Goal: Navigation & Orientation: Find specific page/section

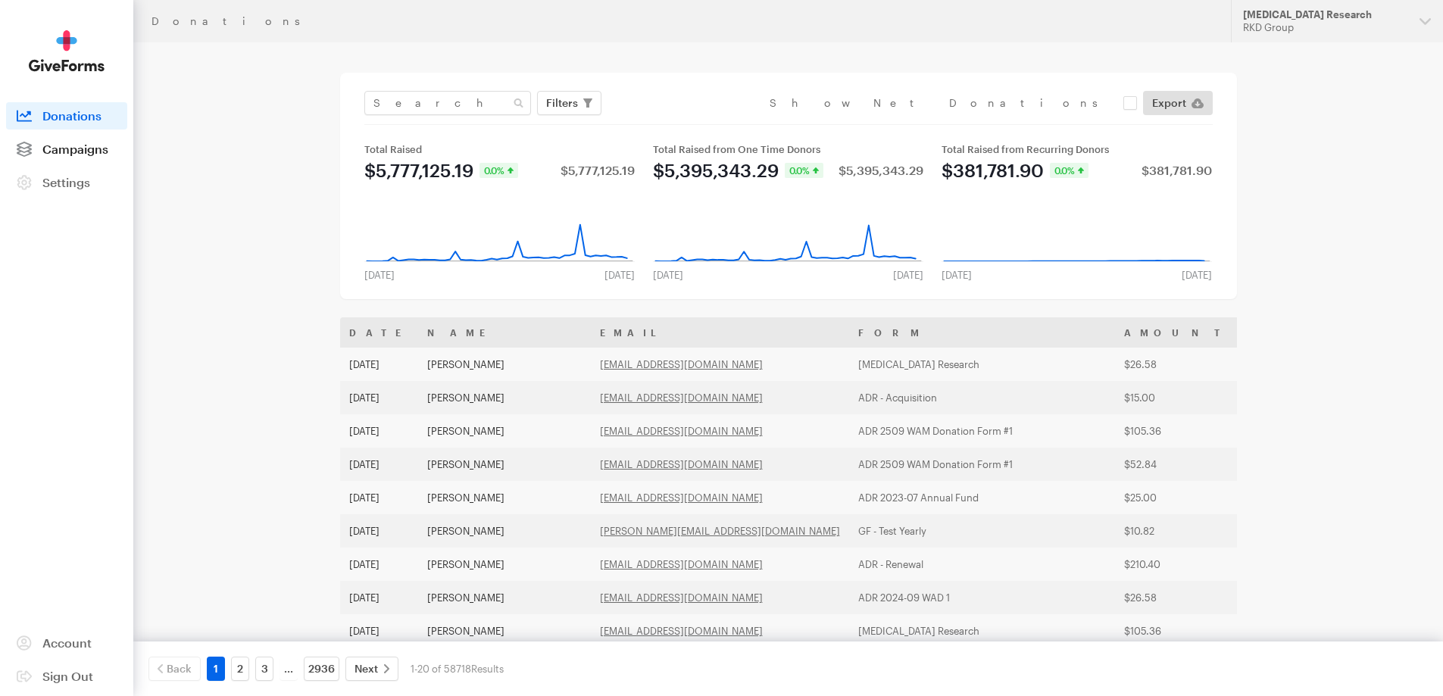
click at [105, 154] on span "Campaigns" at bounding box center [75, 149] width 66 height 14
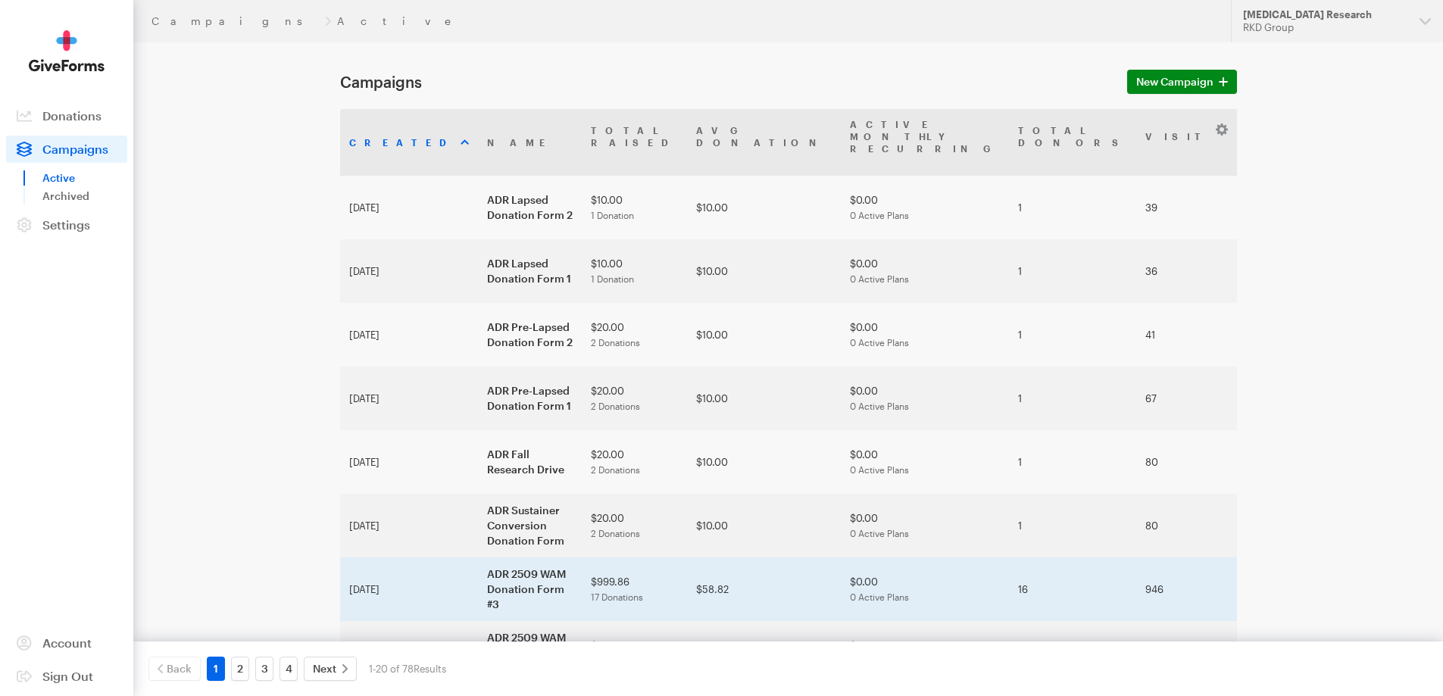
click at [478, 557] on td "ADR 2509 WAM Donation Form #3" at bounding box center [530, 589] width 104 height 64
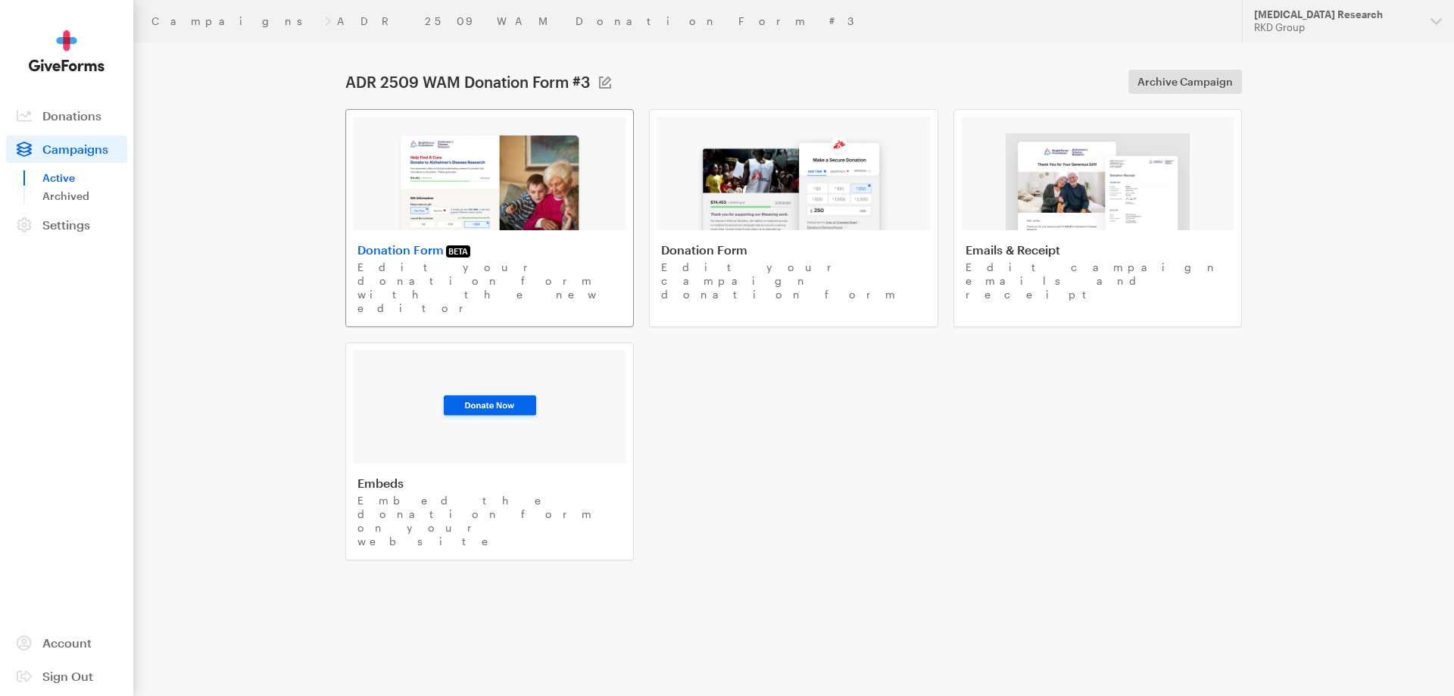
click at [527, 228] on img at bounding box center [490, 181] width 186 height 97
click at [524, 214] on img at bounding box center [490, 181] width 186 height 97
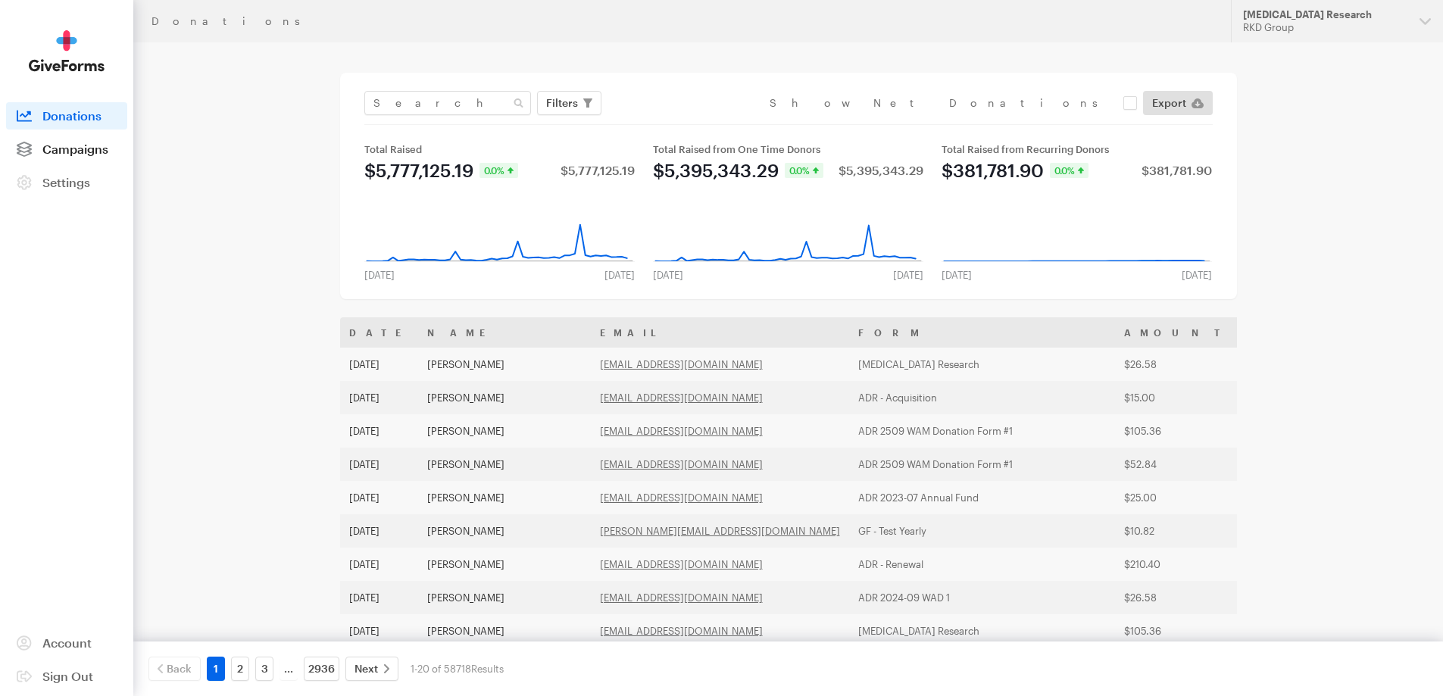
click at [95, 161] on link "Campaigns" at bounding box center [66, 149] width 121 height 27
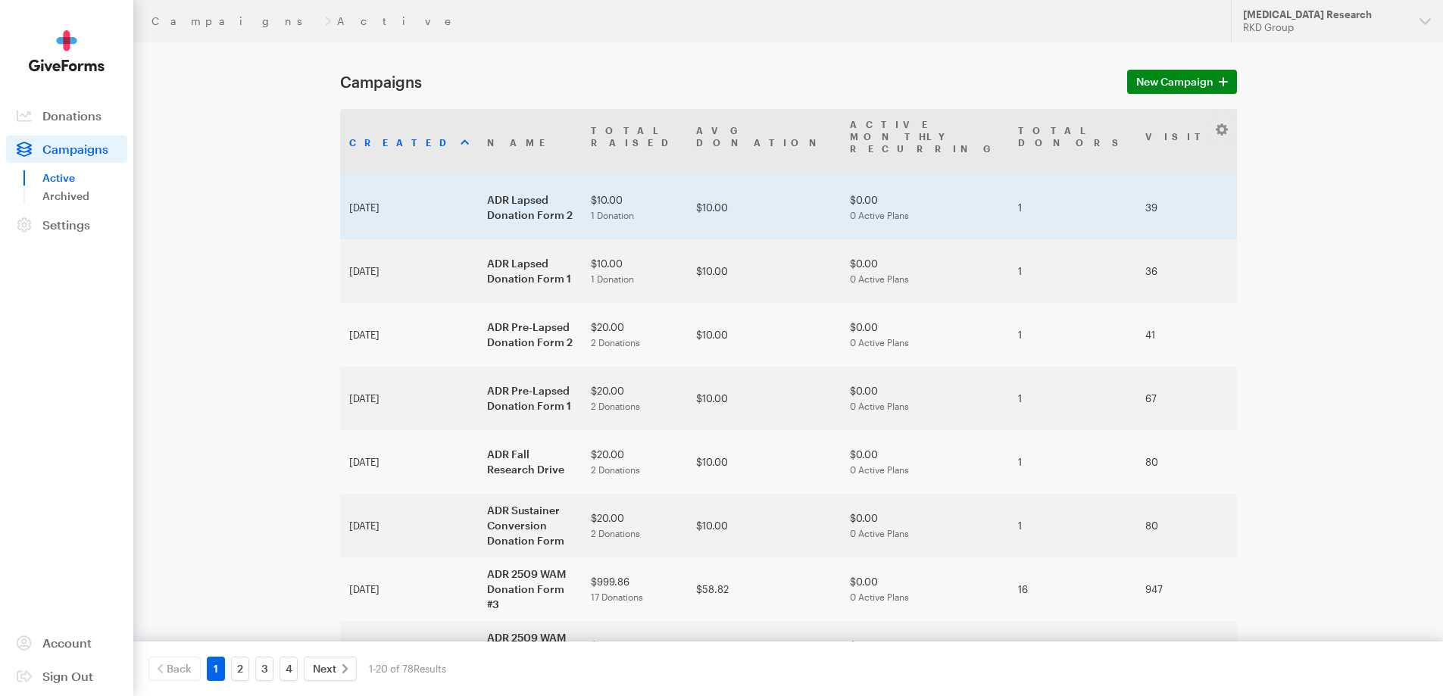
click at [478, 176] on td "ADR Lapsed Donation Form 2" at bounding box center [530, 208] width 104 height 64
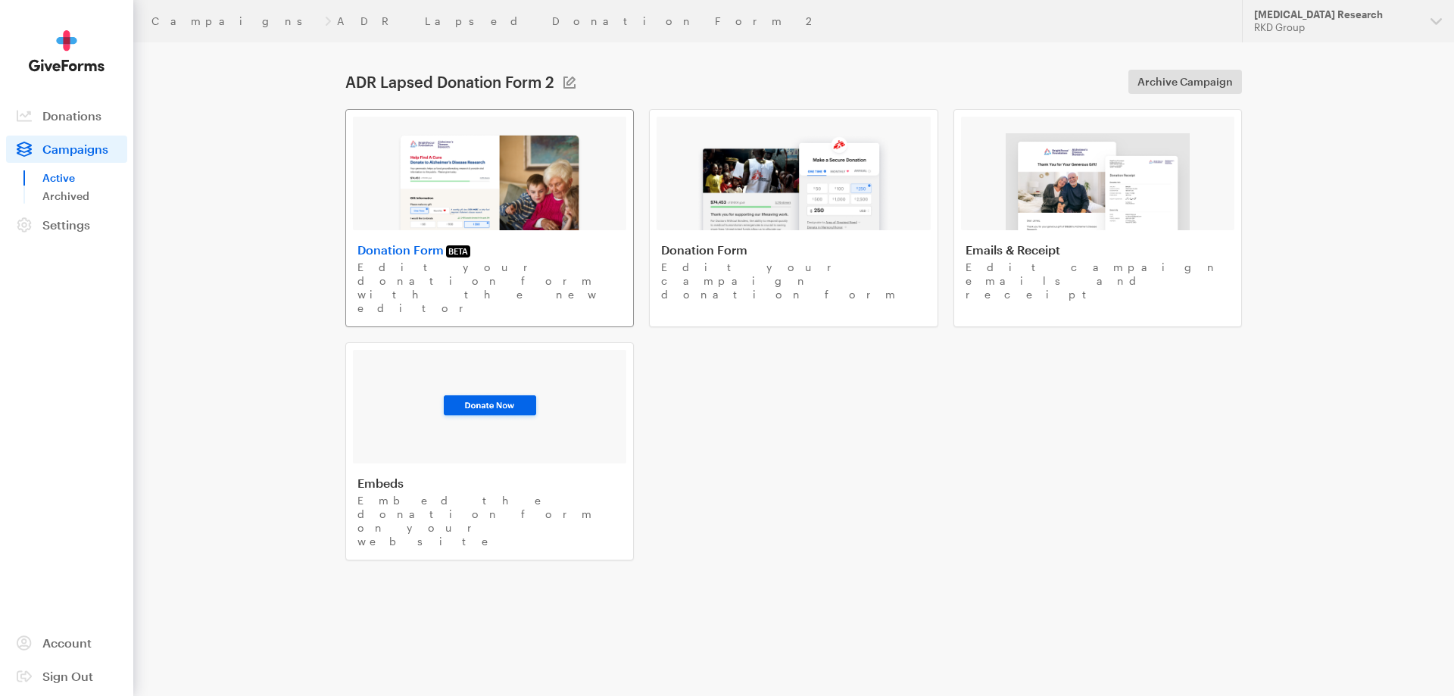
click at [513, 183] on img at bounding box center [490, 181] width 186 height 97
click at [507, 222] on img at bounding box center [490, 181] width 186 height 97
